Goal: Task Accomplishment & Management: Use online tool/utility

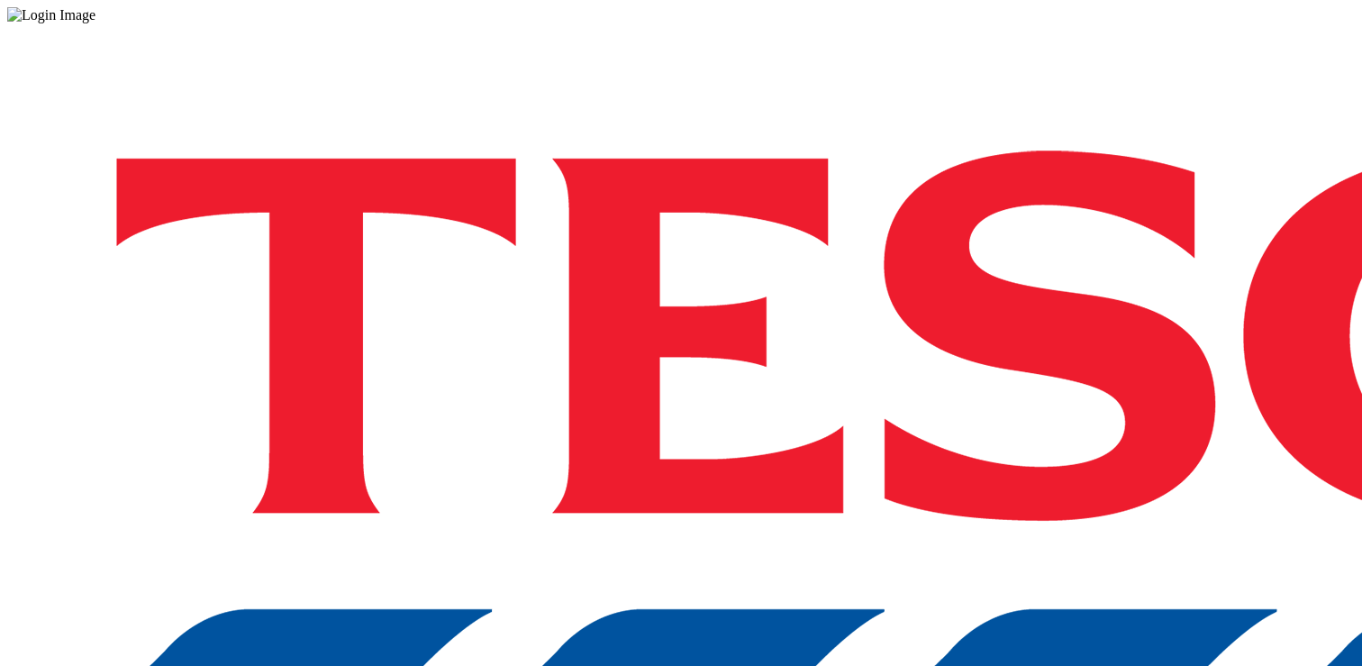
click at [909, 374] on div "Log in to the Spectra’s dashboard using [PERSON_NAME]’s credentials. If you don…" at bounding box center [680, 470] width 1347 height 895
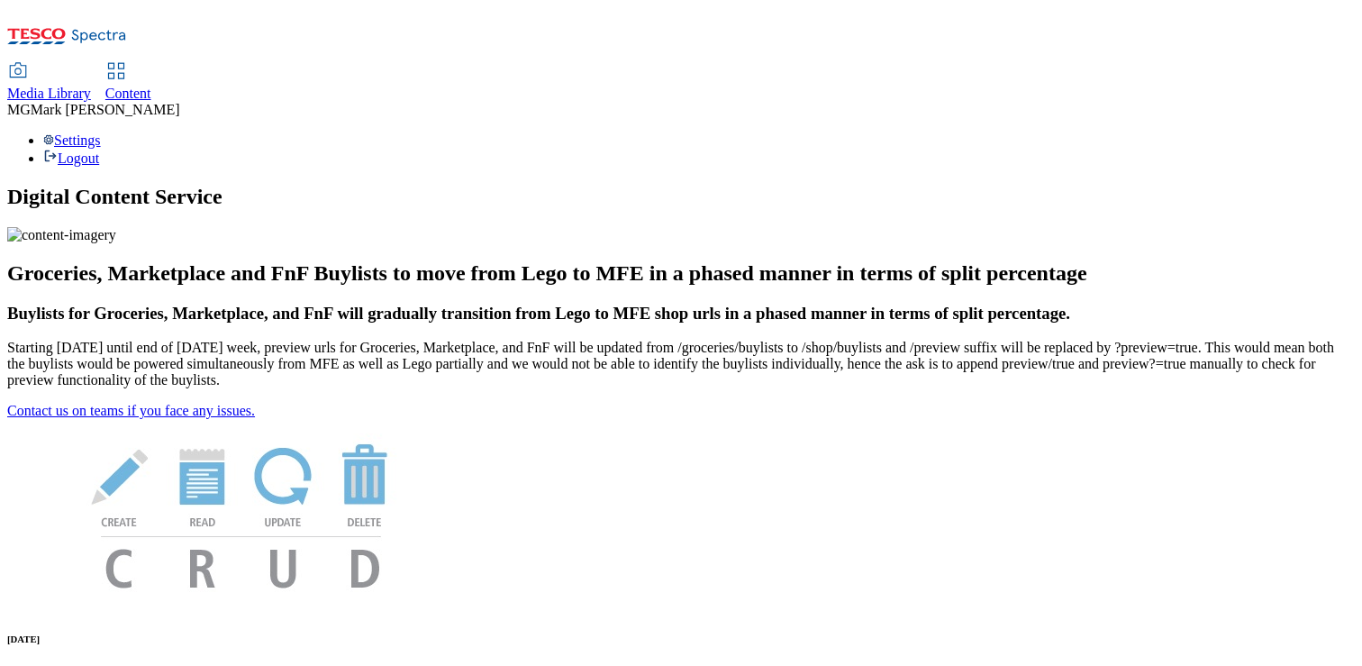
click at [151, 86] on span "Content" at bounding box center [128, 93] width 46 height 15
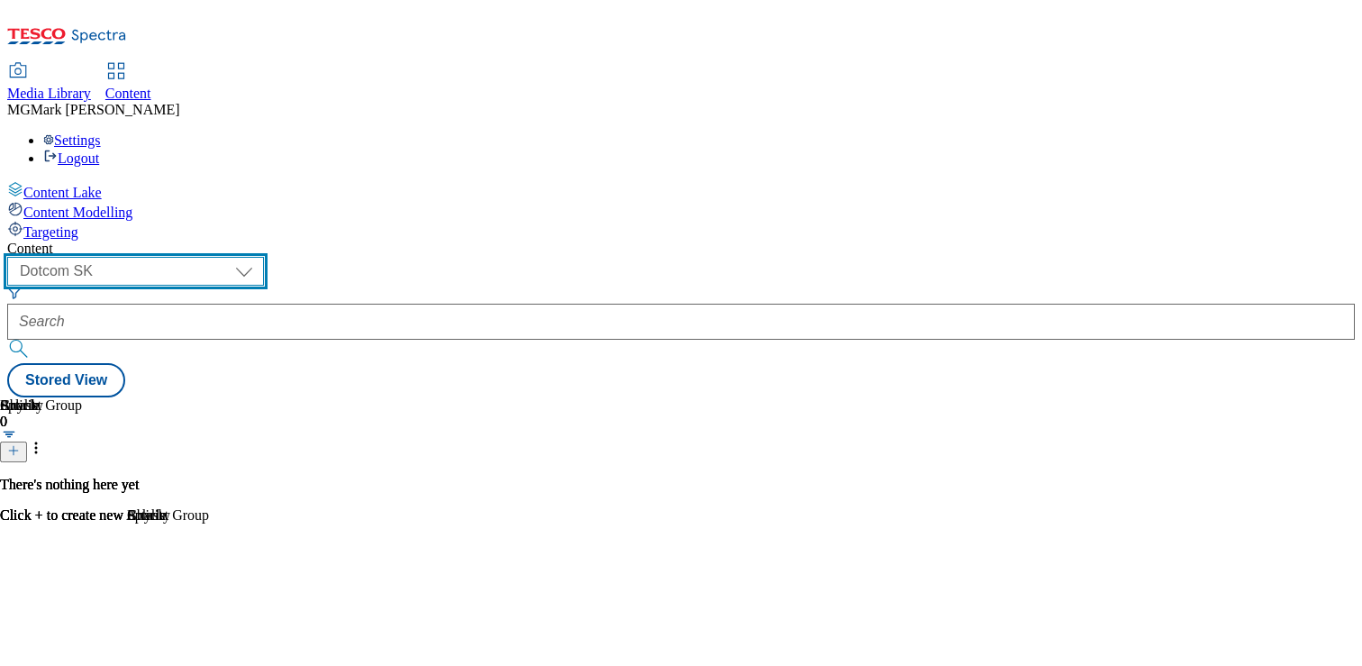
click at [264, 257] on select "Dotcom CZ Dotcom SK ghs-roi ghs-uk Phones UK" at bounding box center [135, 271] width 257 height 29
select select "ghs-uk"
click at [234, 257] on select "Dotcom CZ Dotcom SK ghs-roi ghs-uk Phones UK" at bounding box center [135, 271] width 257 height 29
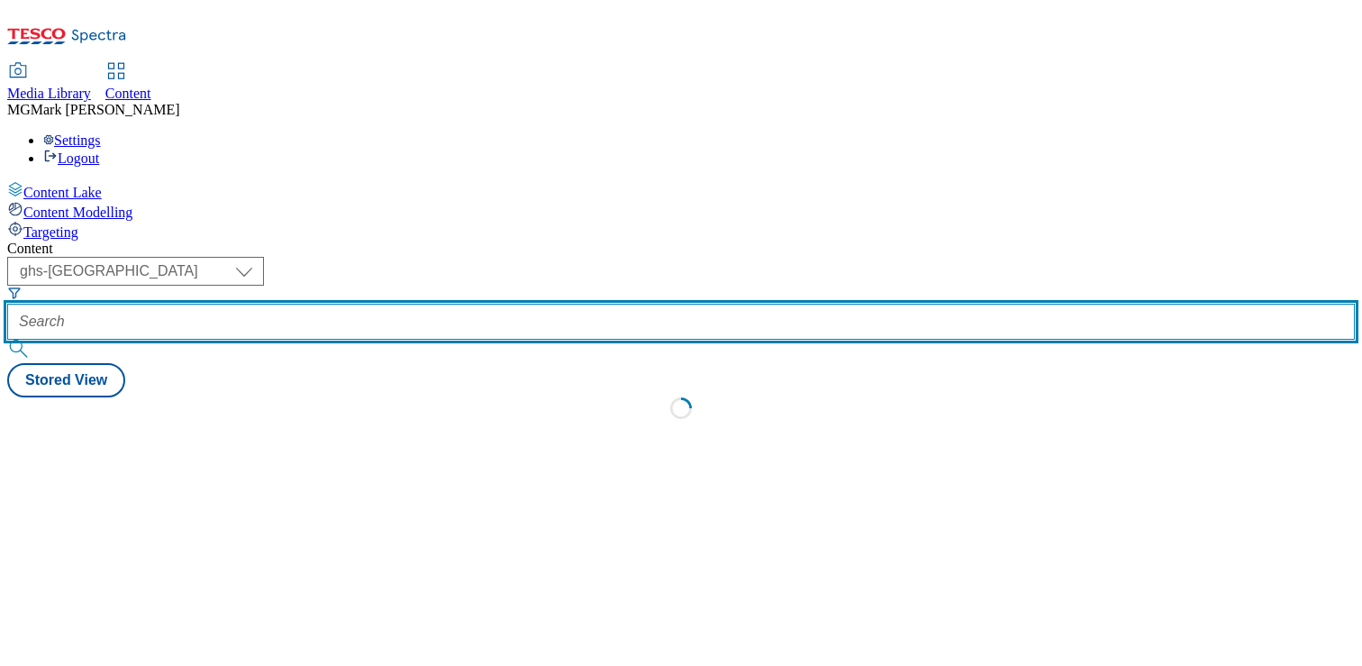
click at [435, 304] on input "text" at bounding box center [680, 322] width 1347 height 36
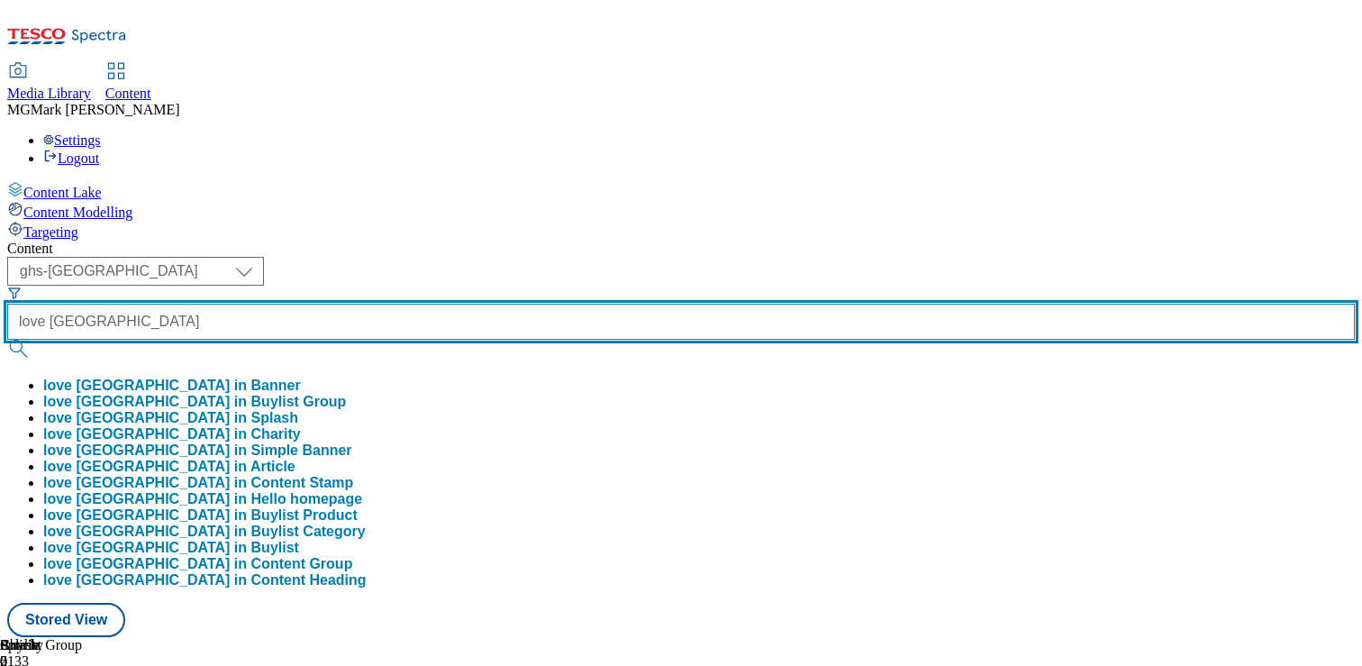
type input "love northern ireland"
click at [7, 340] on button "submit" at bounding box center [19, 349] width 25 height 18
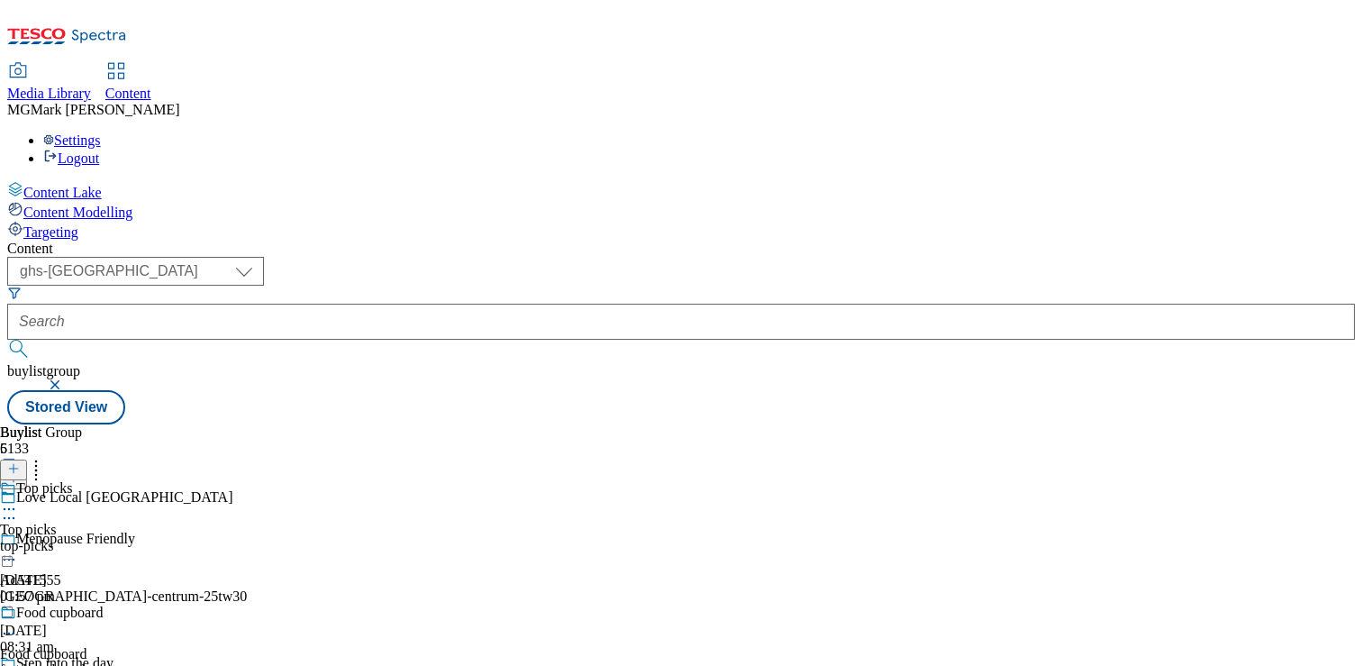
click at [116, 538] on div "top-picks" at bounding box center [58, 546] width 116 height 16
click at [18, 541] on icon at bounding box center [9, 550] width 18 height 18
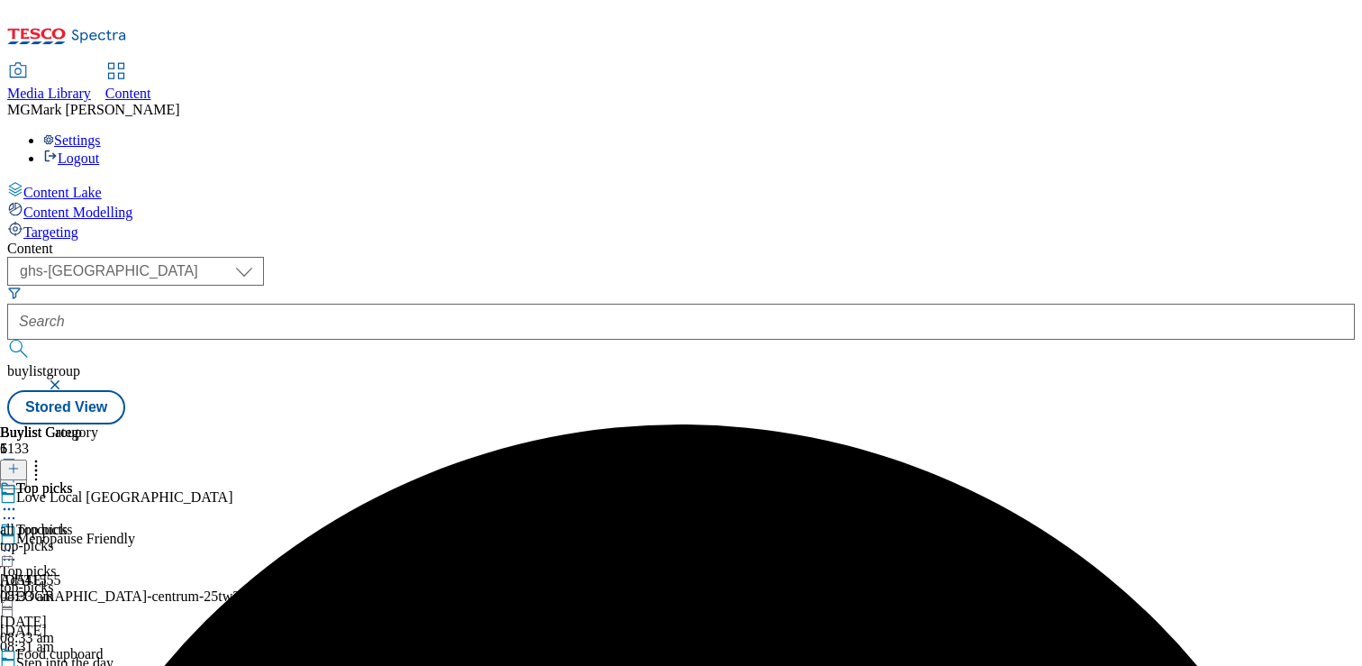
click at [18, 665] on icon at bounding box center [9, 675] width 18 height 18
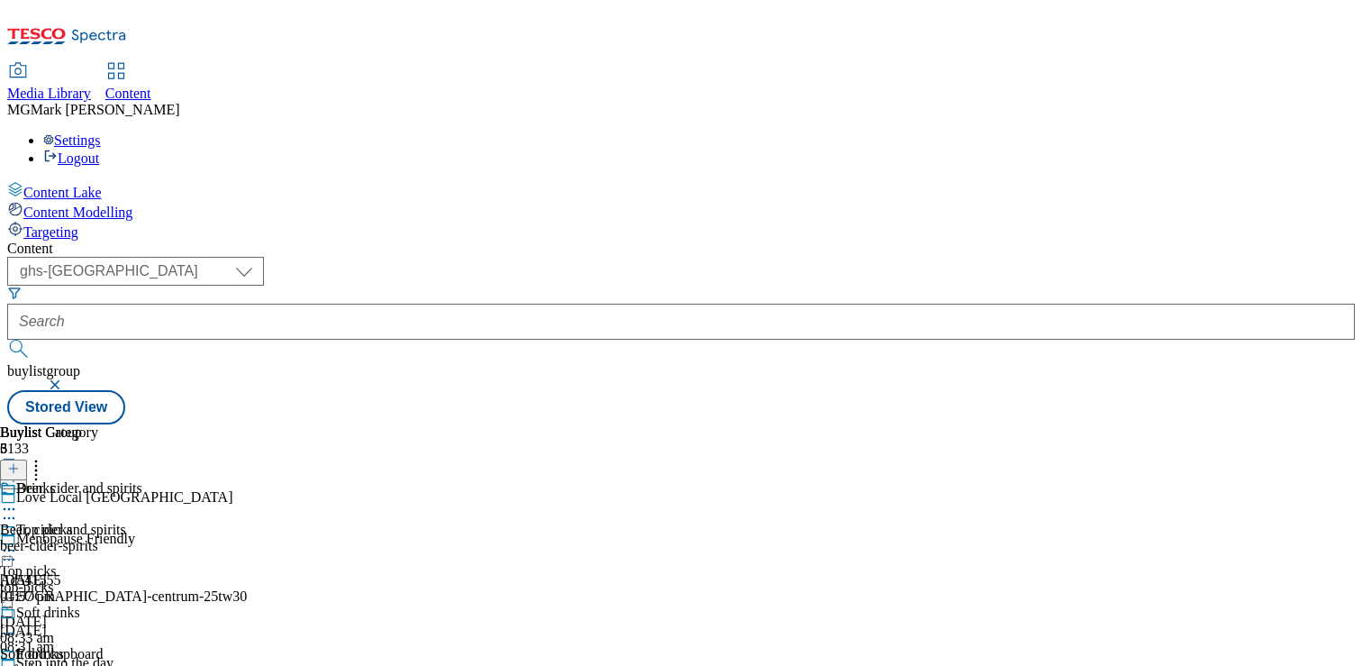
scroll to position [177, 0]
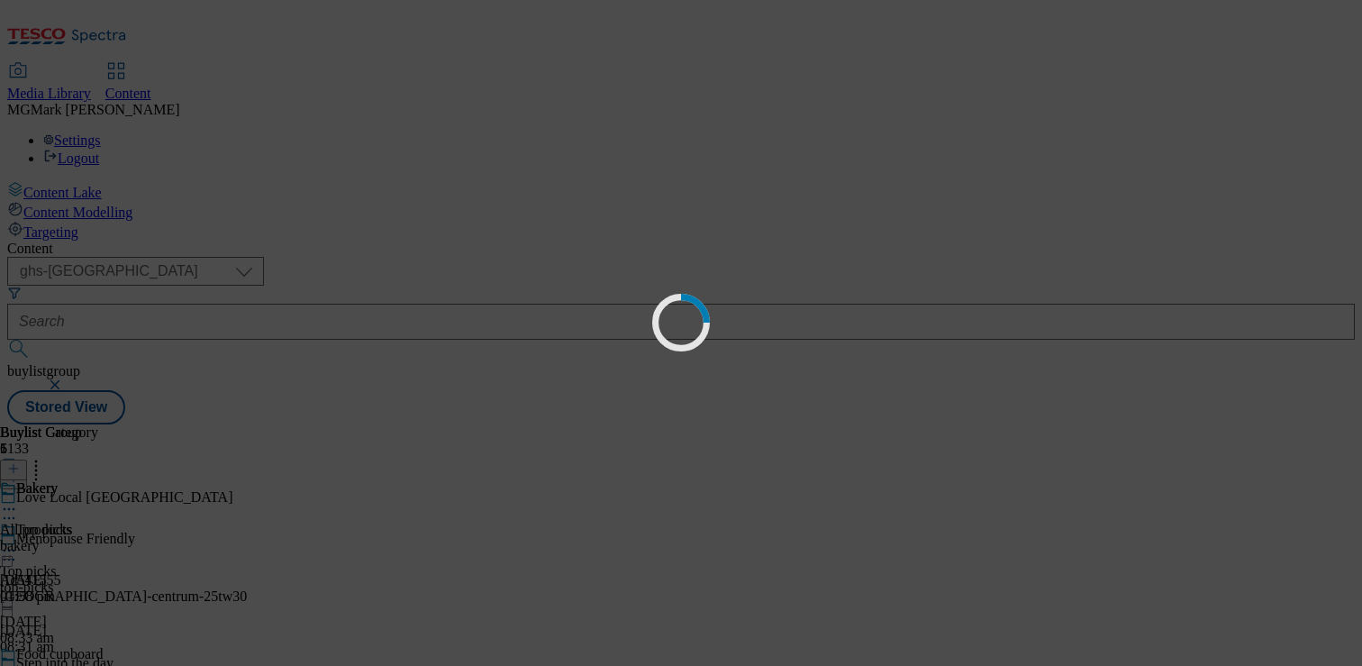
scroll to position [0, 0]
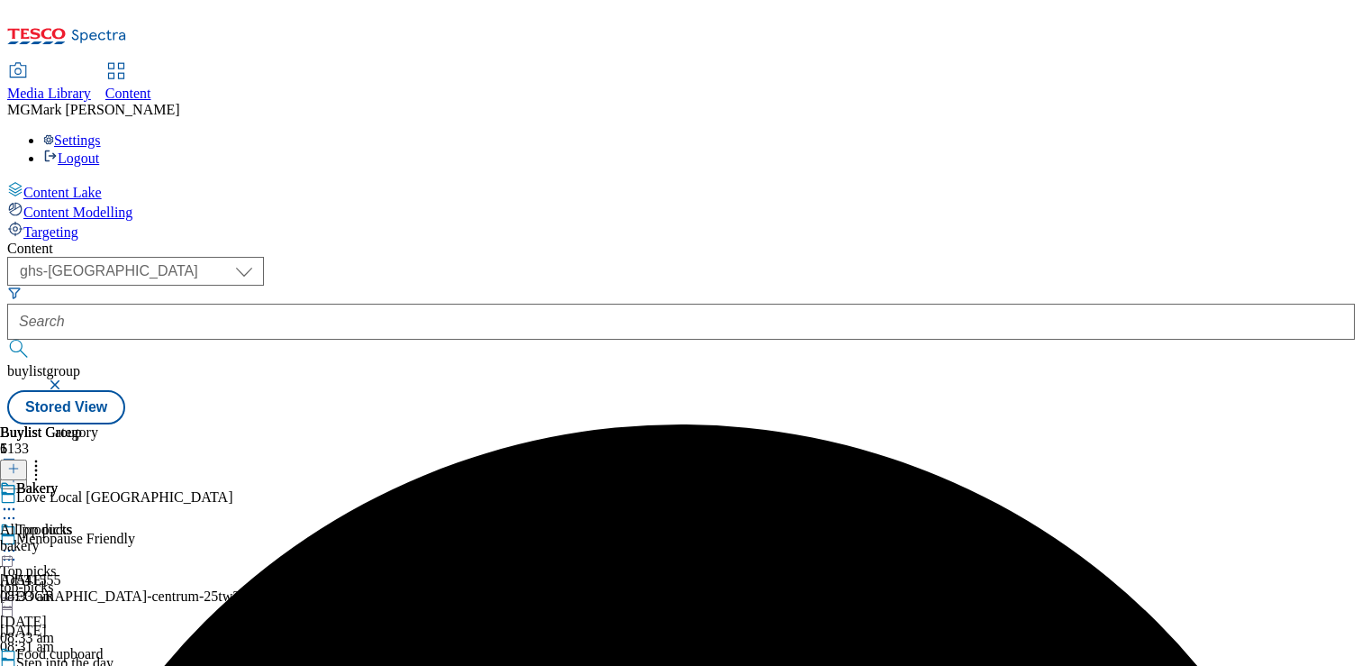
click at [116, 579] on div "top-picks" at bounding box center [58, 587] width 116 height 16
click at [98, 538] on div "top-picks" at bounding box center [49, 546] width 98 height 16
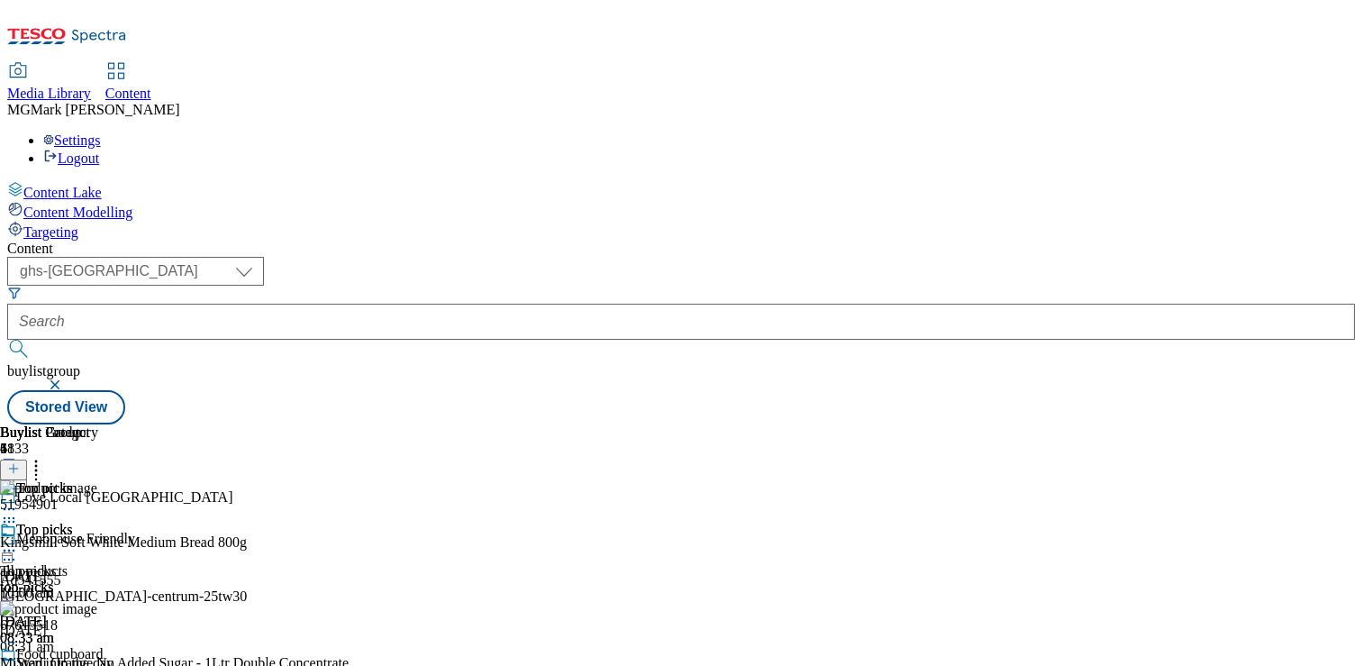
scroll to position [3260, 0]
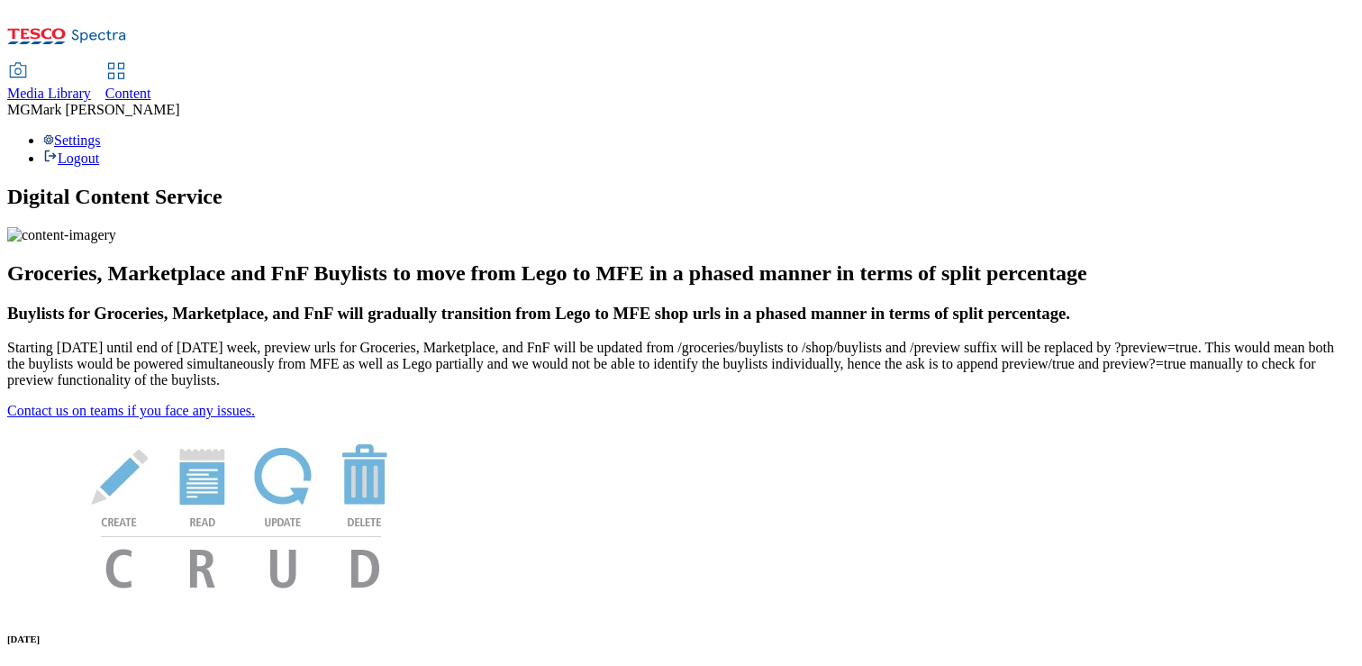
click at [91, 86] on div "Media Library" at bounding box center [49, 94] width 84 height 16
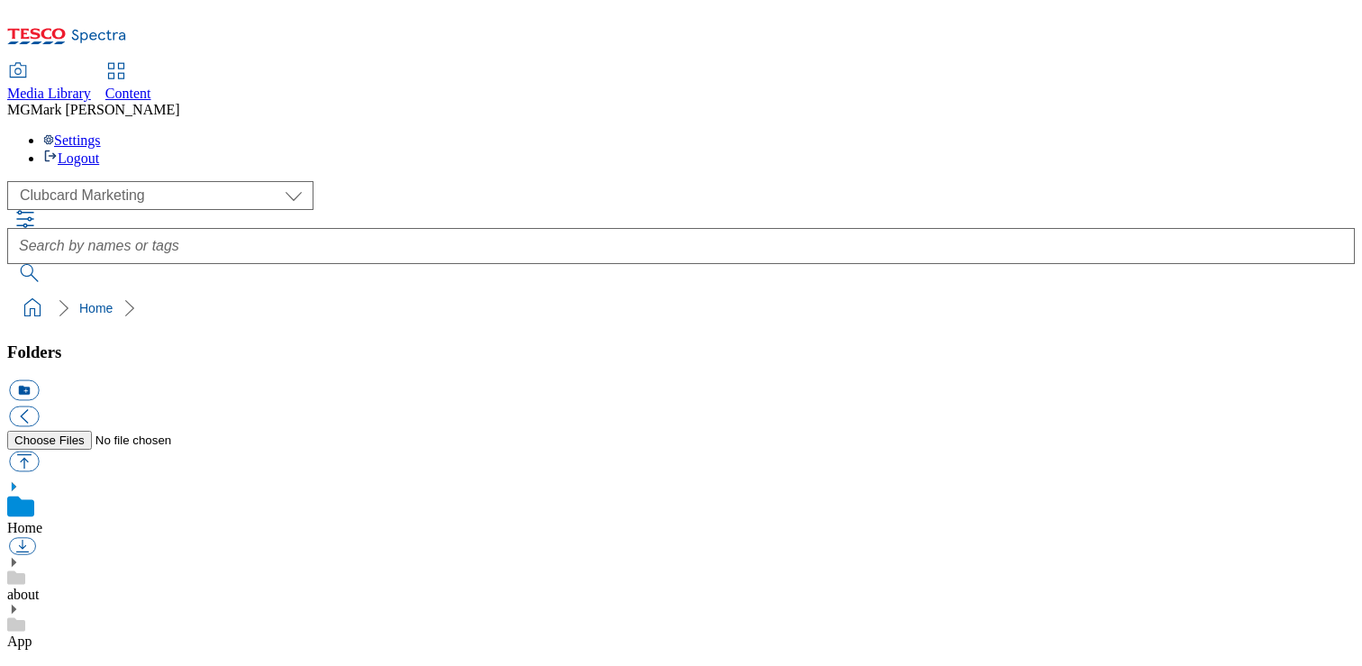
scroll to position [3, 0]
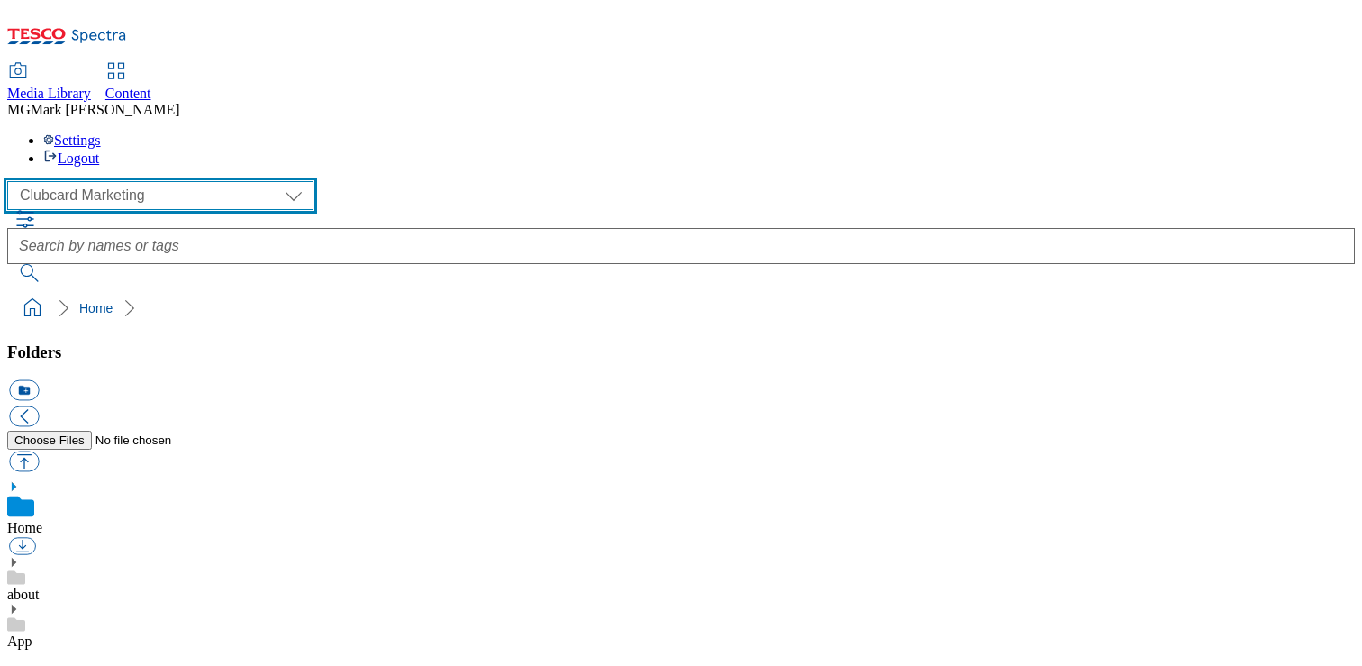
click at [147, 181] on select "Clubcard Marketing Dotcom UK FnF Stores GHS Marketing UK GHS Product UK GHS ROI…" at bounding box center [160, 195] width 306 height 29
select select "flare-homepage"
click at [13, 181] on select "Clubcard Marketing Dotcom UK FnF Stores GHS Marketing UK GHS Product UK GHS ROI…" at bounding box center [160, 195] width 306 height 29
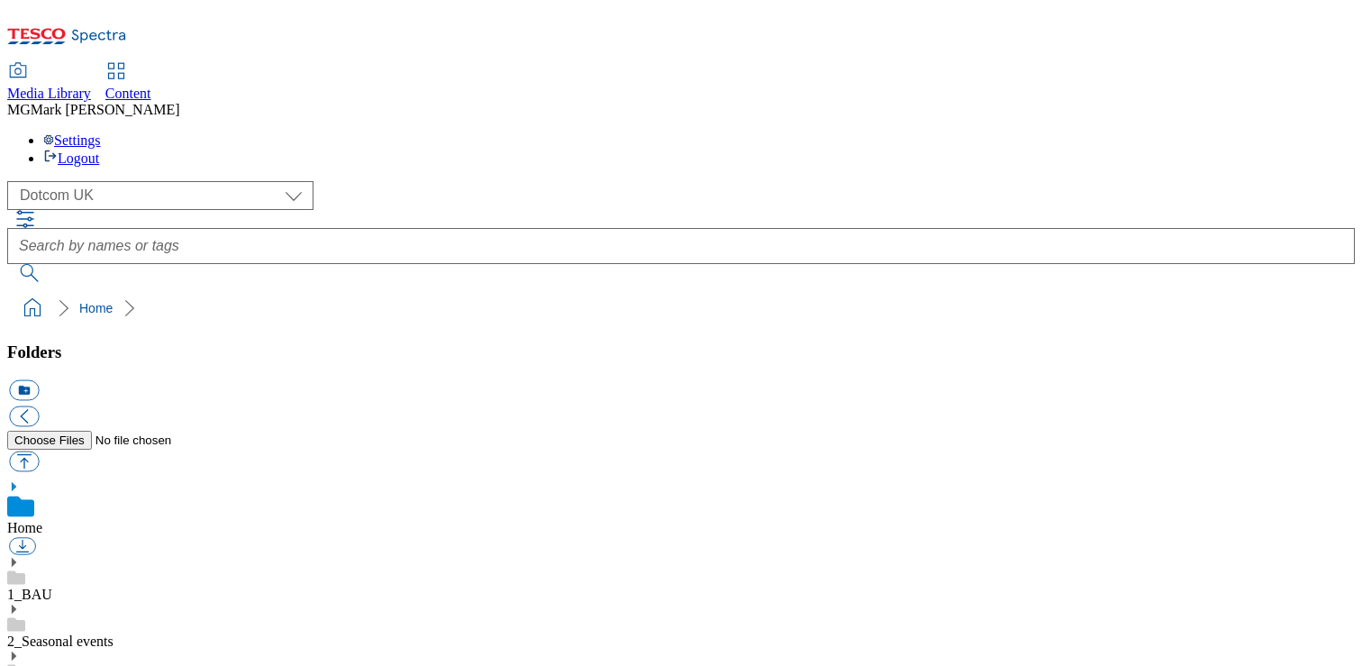
click at [16, 558] on use at bounding box center [14, 562] width 5 height 9
click at [20, 653] on icon at bounding box center [13, 659] width 13 height 13
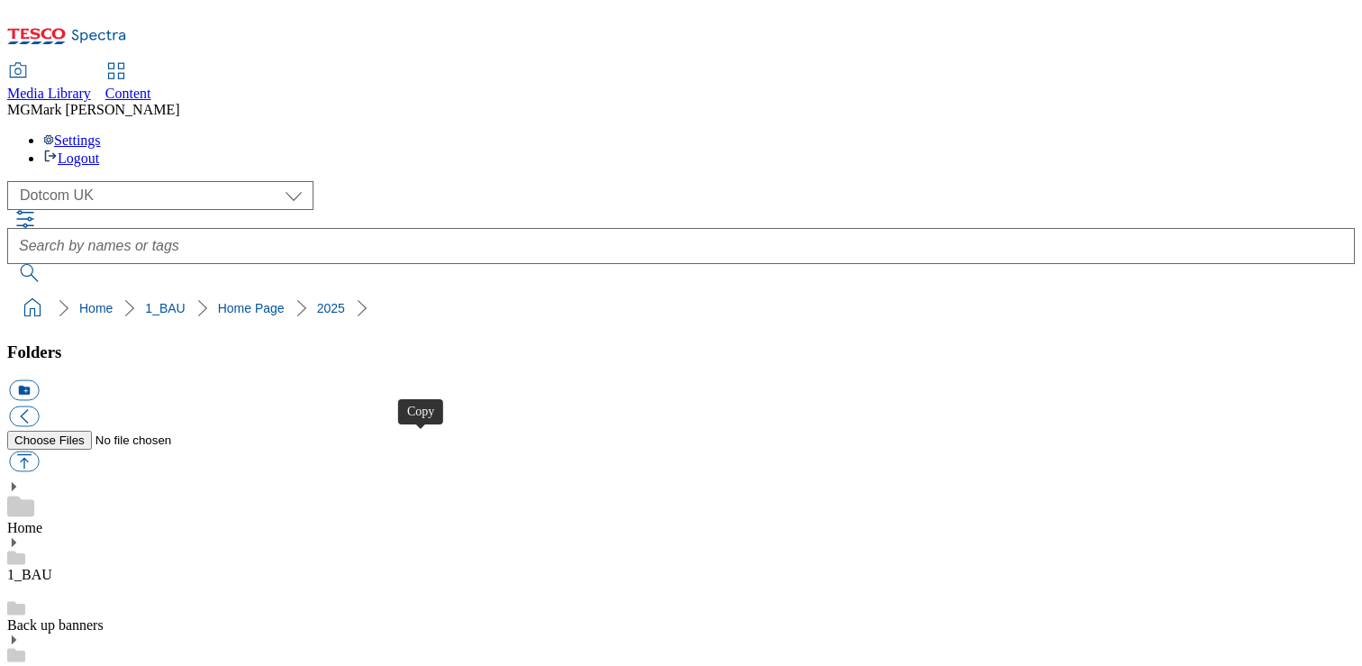
click at [113, 30] on icon at bounding box center [67, 42] width 120 height 38
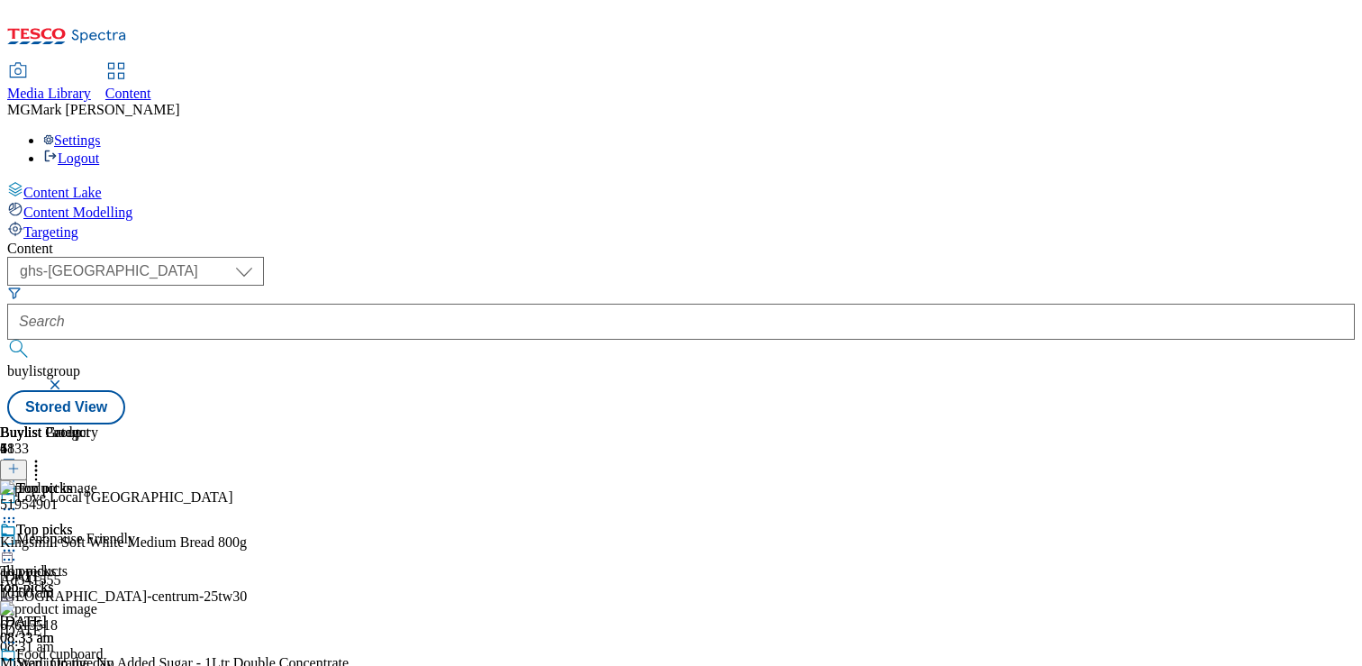
select select "ghs-[GEOGRAPHIC_DATA]"
